Goal: Obtain resource: Download file/media

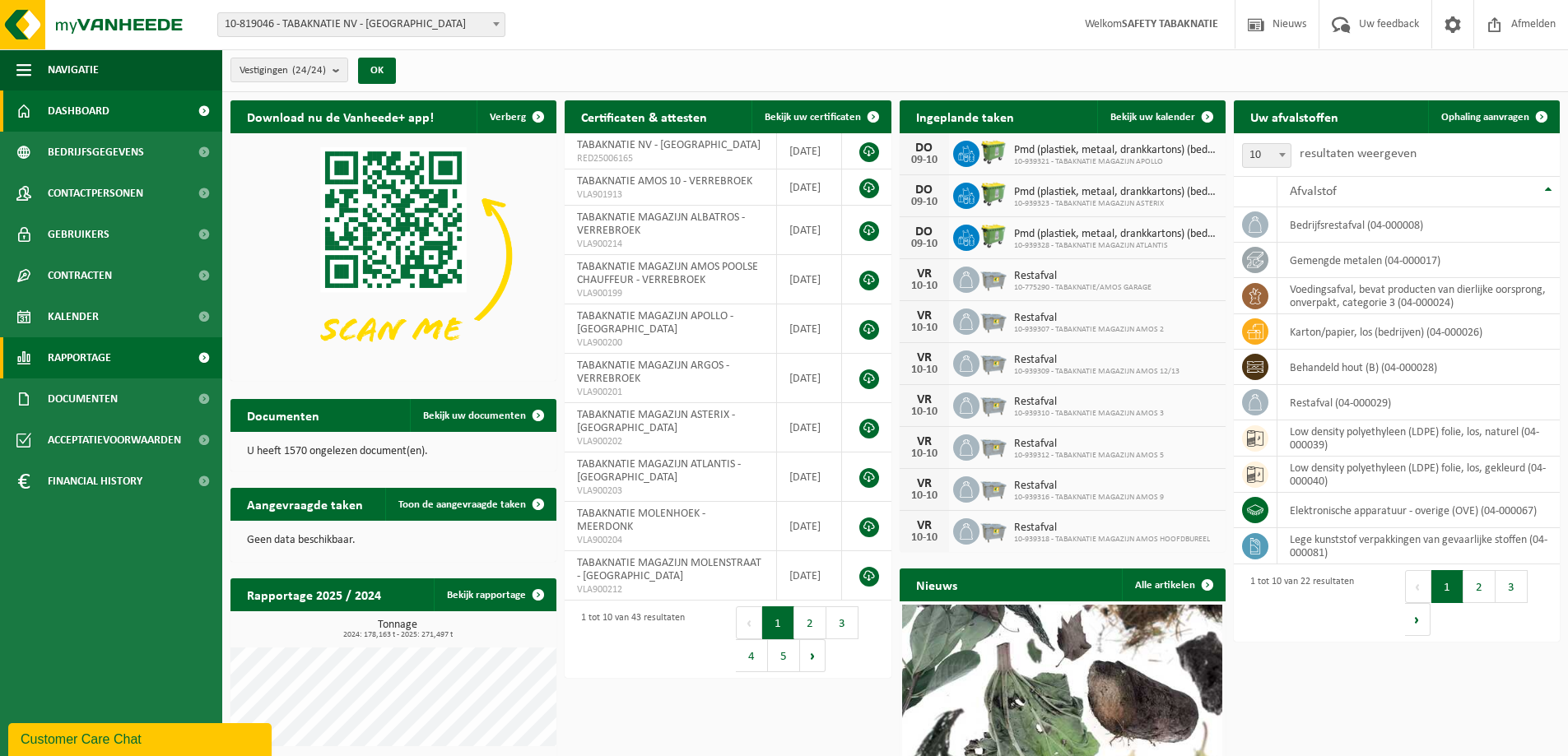
click at [115, 363] on link "Rapportage" at bounding box center [111, 358] width 222 height 41
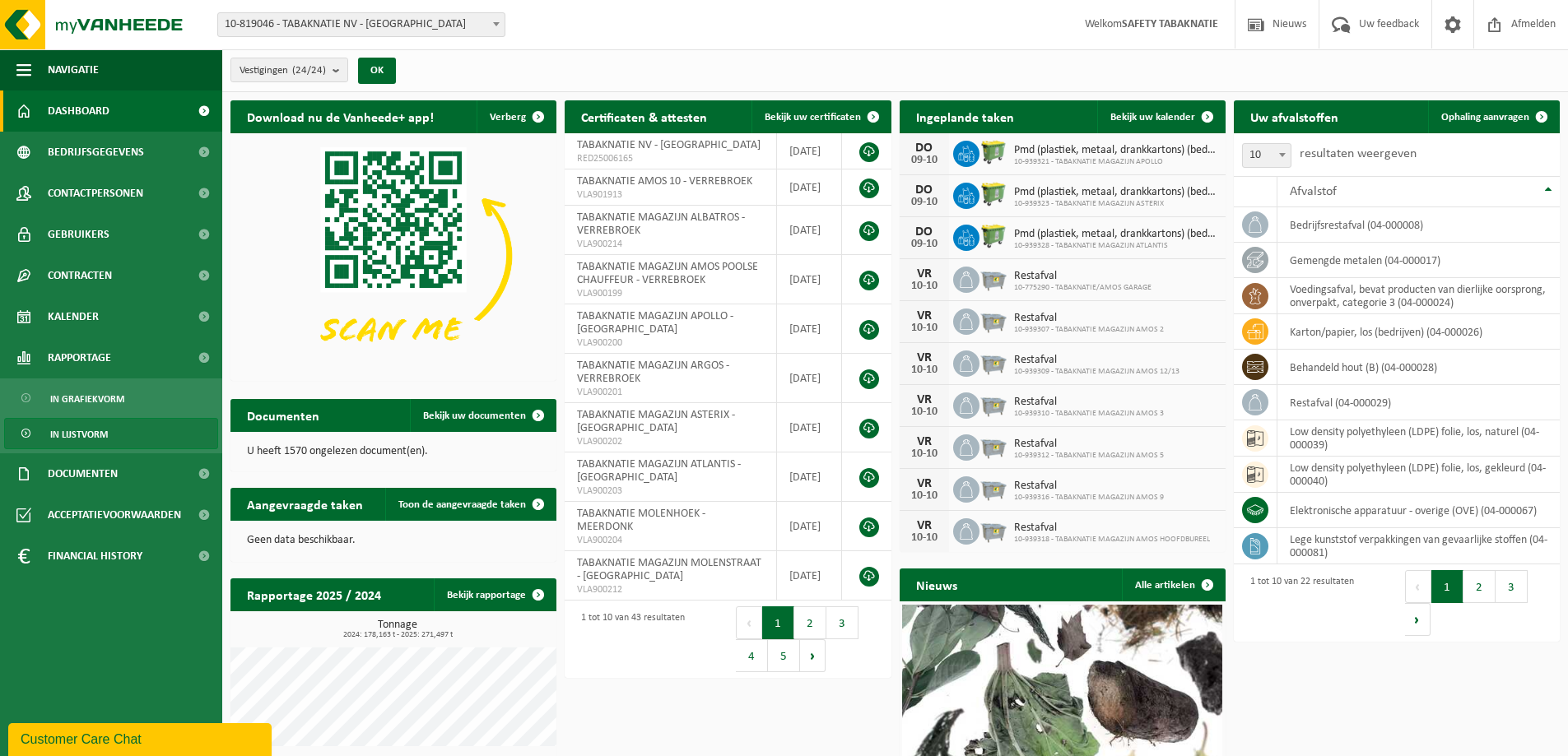
click at [92, 435] on span "In lijstvorm" at bounding box center [79, 434] width 57 height 32
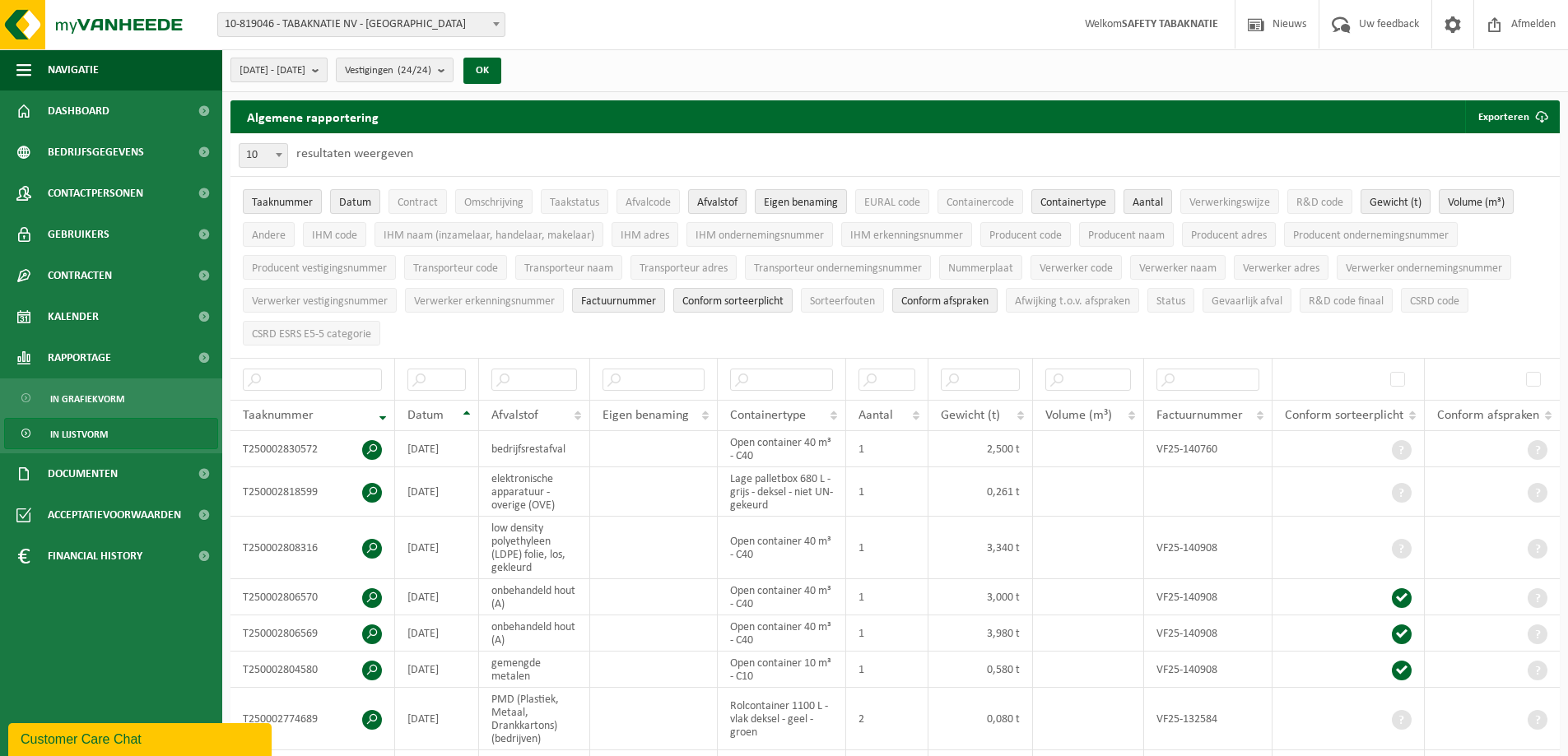
click at [327, 63] on b "submit" at bounding box center [319, 69] width 15 height 23
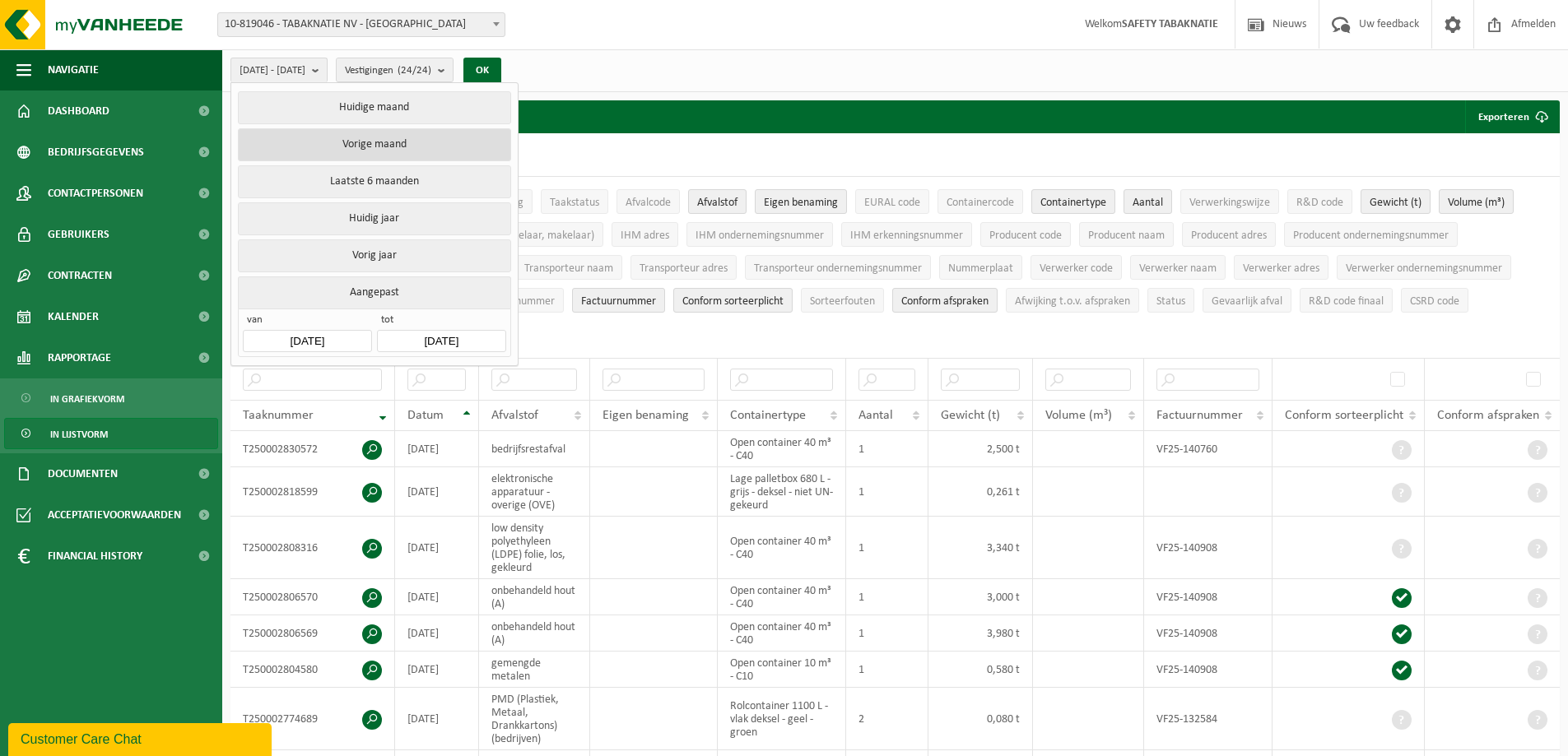
click at [382, 140] on button "Vorige maand" at bounding box center [374, 145] width 273 height 32
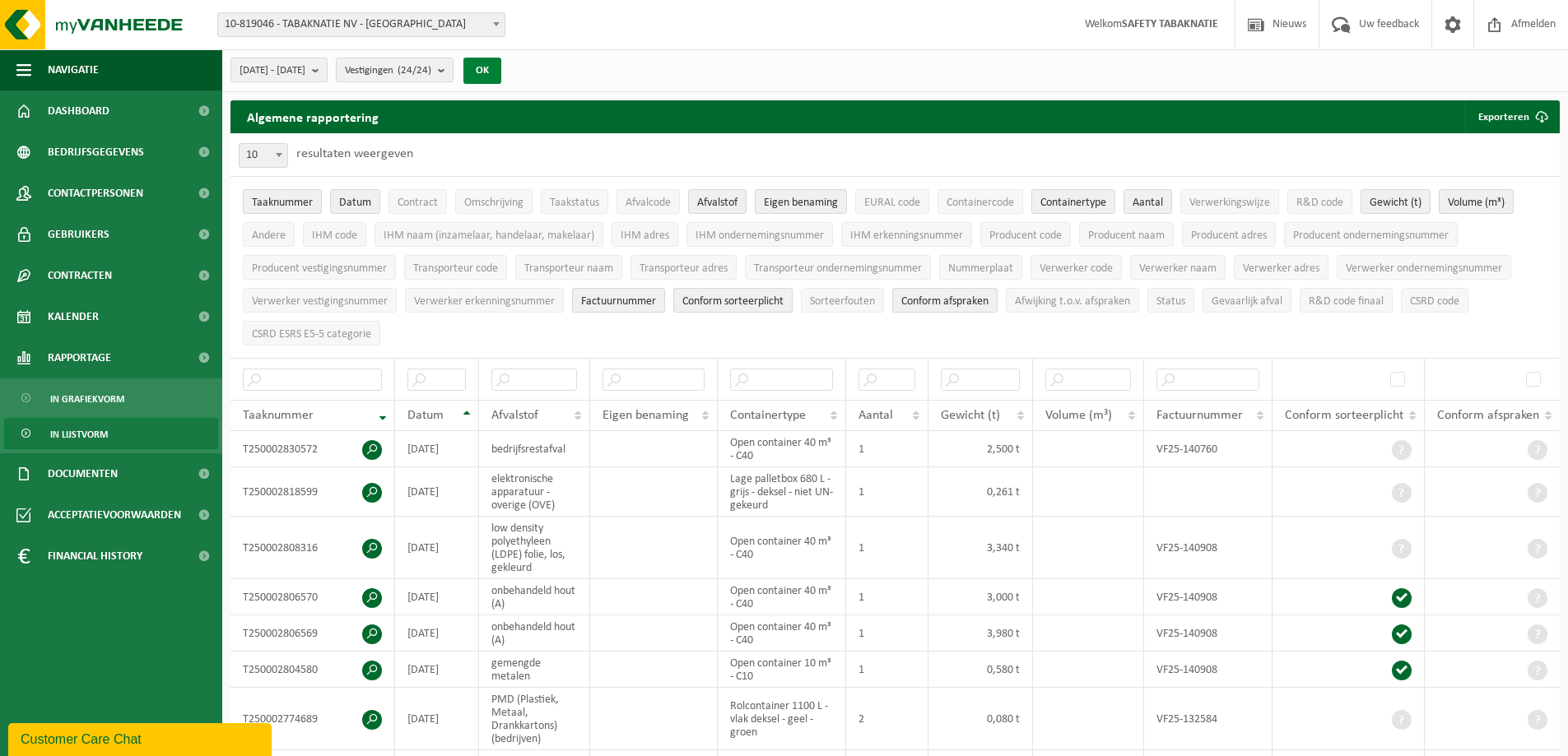
click at [501, 66] on button "OK" at bounding box center [482, 70] width 38 height 27
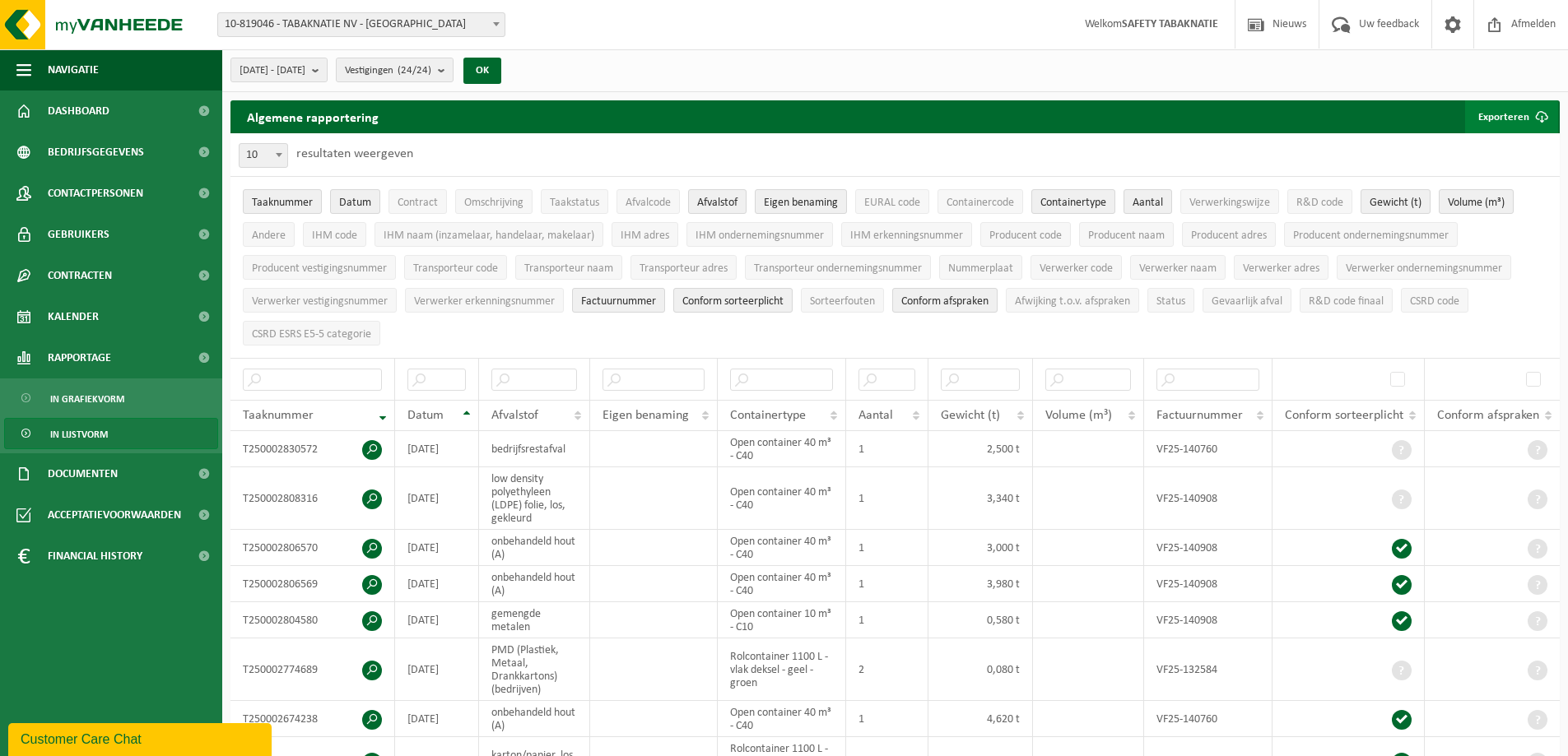
click at [1520, 115] on button "Exporteren" at bounding box center [1512, 116] width 93 height 32
click at [1465, 175] on link "Alle beschikbare kolommen" at bounding box center [1483, 182] width 149 height 32
